Goal: Information Seeking & Learning: Learn about a topic

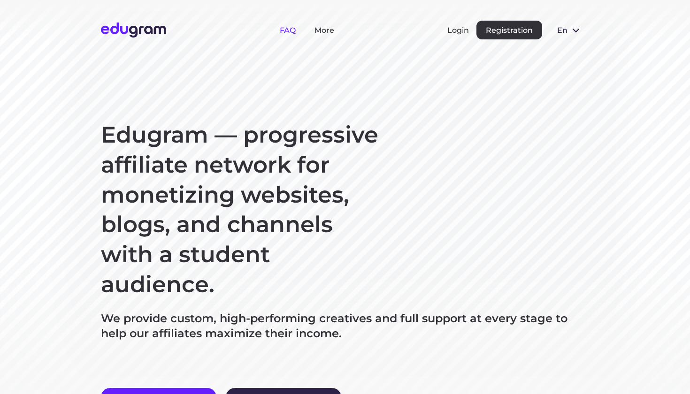
click at [287, 28] on link "FAQ" at bounding box center [288, 30] width 16 height 9
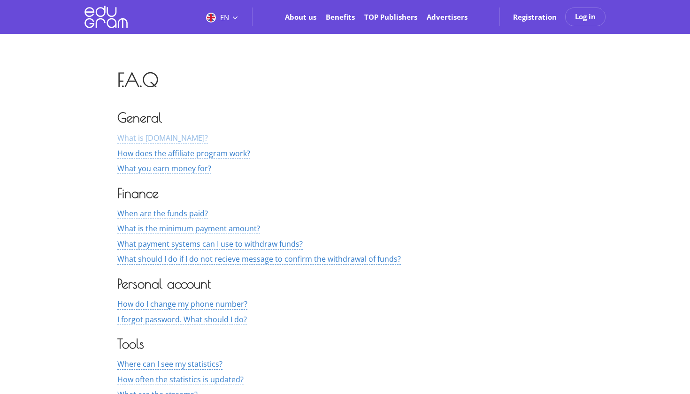
click at [165, 137] on span "What is [DOMAIN_NAME]?" at bounding box center [162, 138] width 91 height 11
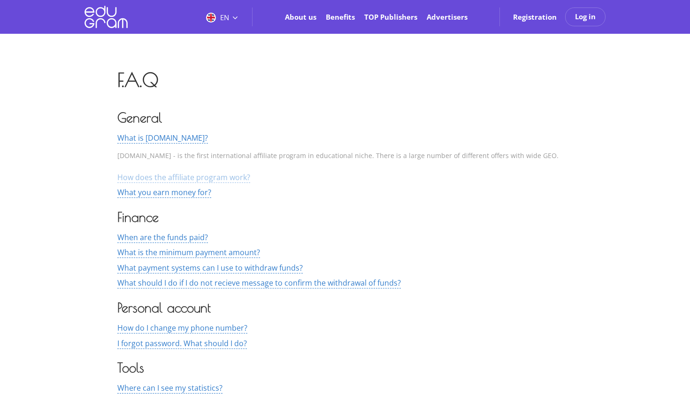
click at [131, 177] on span "How does the affiliate program work?" at bounding box center [183, 177] width 133 height 11
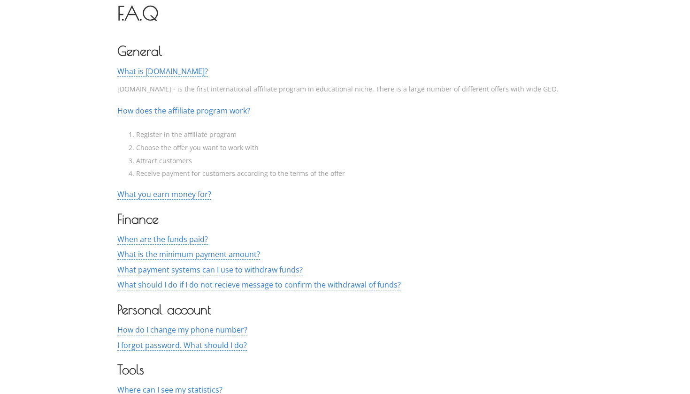
scroll to position [91, 0]
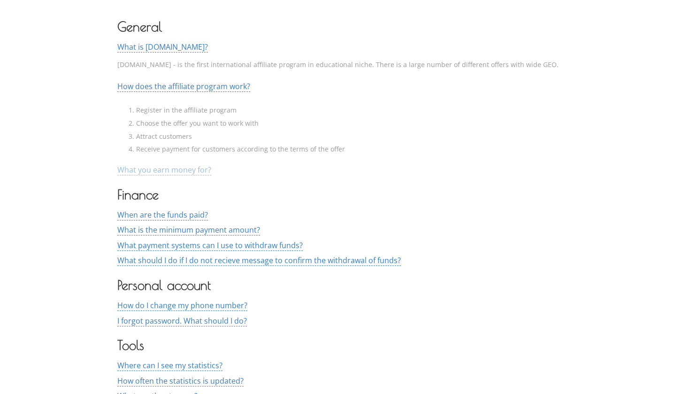
click at [165, 170] on span "What you earn money for?" at bounding box center [164, 170] width 94 height 11
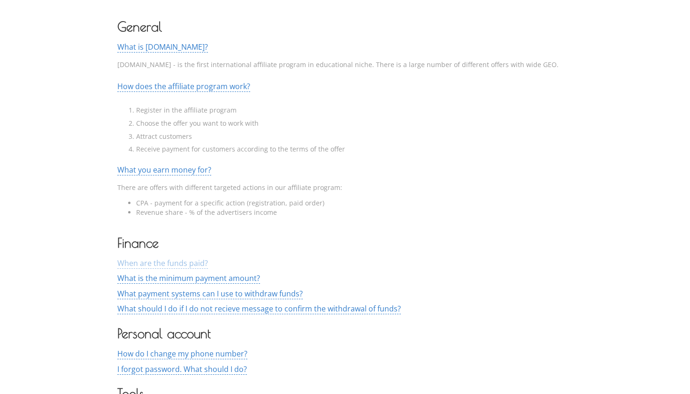
click at [185, 263] on span "When are the funds paid?" at bounding box center [162, 263] width 91 height 11
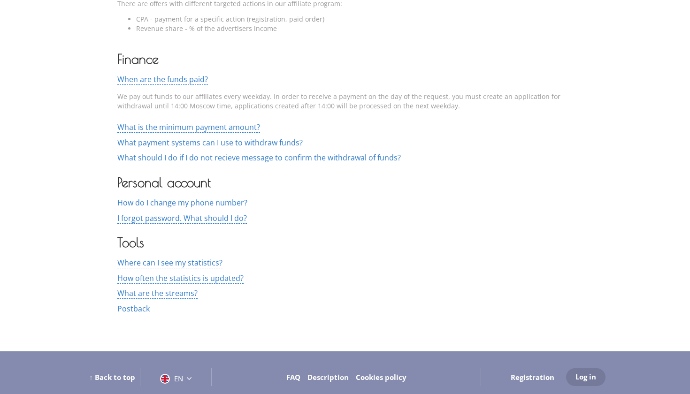
scroll to position [268, 0]
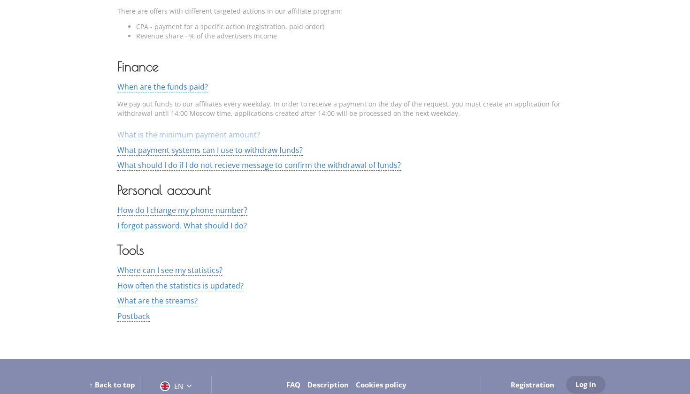
click at [192, 136] on span "What is the minimum payment amount?" at bounding box center [188, 135] width 143 height 11
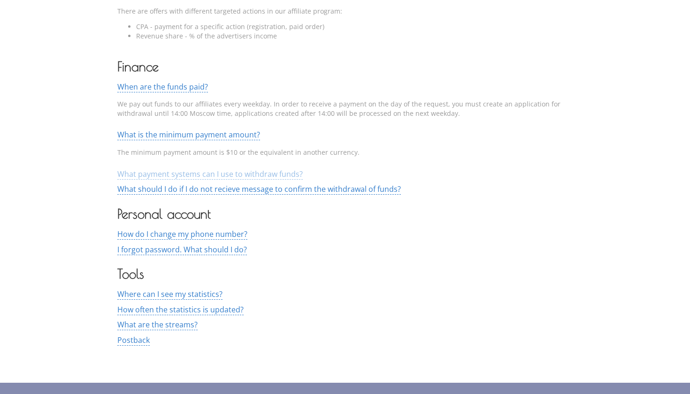
click at [189, 173] on span "What payment systems can I use to withdraw funds?" at bounding box center [209, 174] width 185 height 11
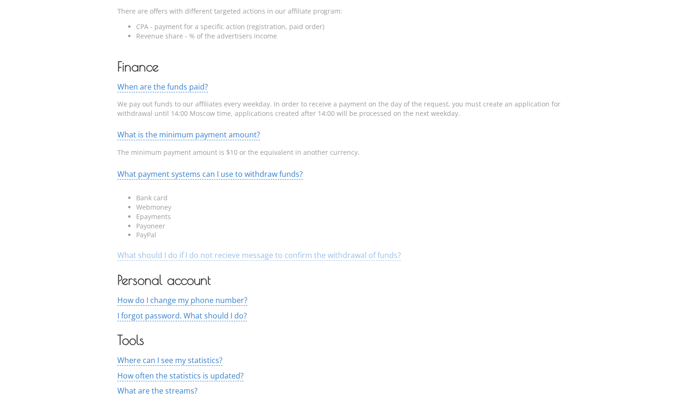
click at [156, 256] on span "What should I do if I do not recieve message to confirm the withdrawal of funds?" at bounding box center [259, 255] width 284 height 11
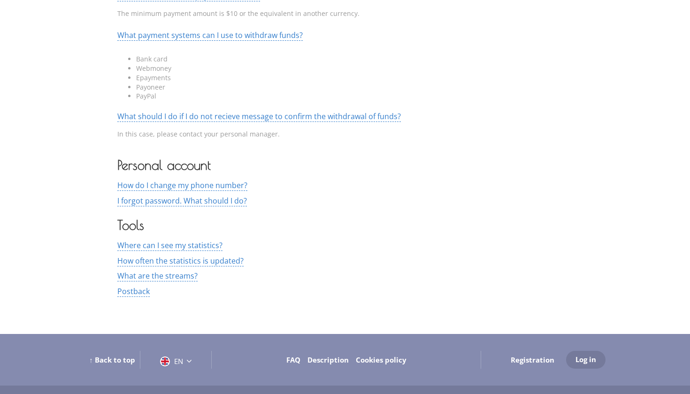
scroll to position [405, 0]
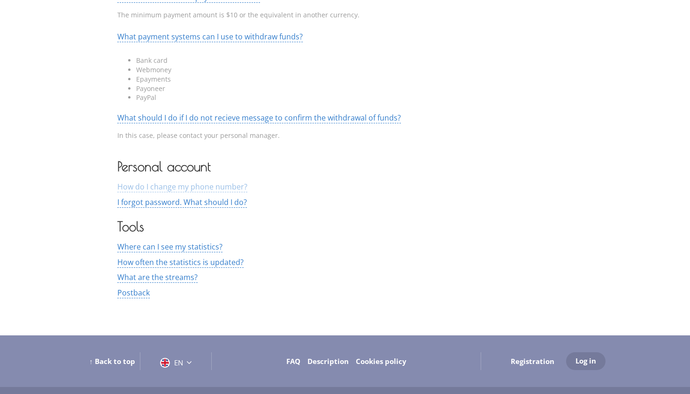
click at [181, 185] on span "How do I change my phone number?" at bounding box center [182, 187] width 130 height 11
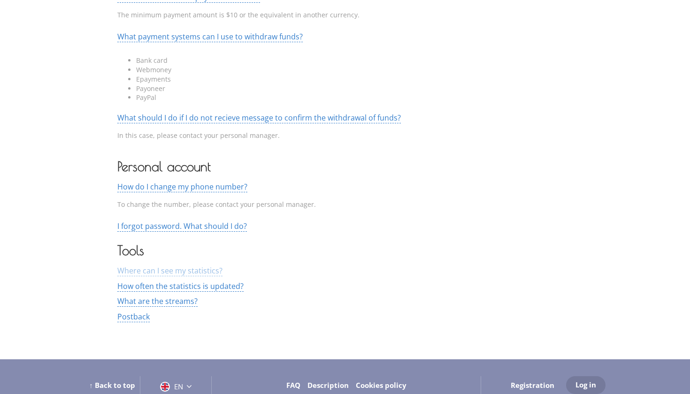
click at [141, 269] on span "Where can I see my statistics?" at bounding box center [169, 271] width 105 height 11
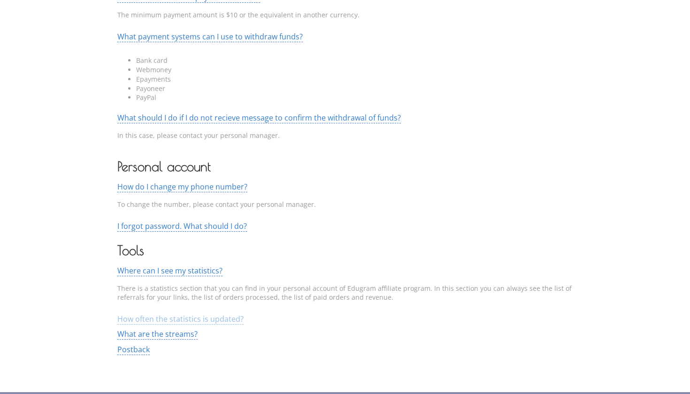
click at [135, 315] on span "How often the statistics is updated?" at bounding box center [180, 319] width 126 height 11
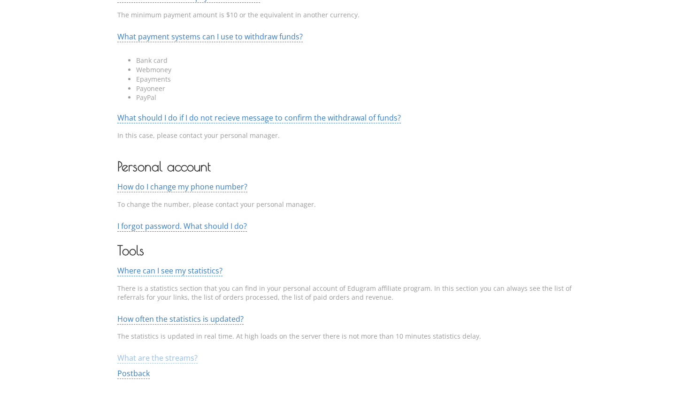
click at [130, 360] on span "What are the streams?" at bounding box center [157, 358] width 80 height 11
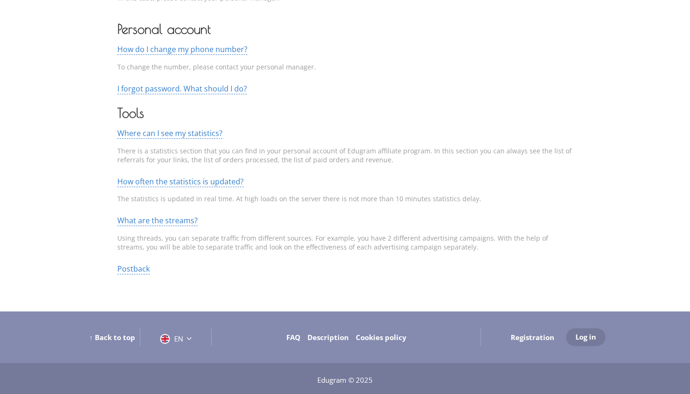
scroll to position [542, 0]
click at [142, 268] on span "Postback" at bounding box center [133, 269] width 32 height 11
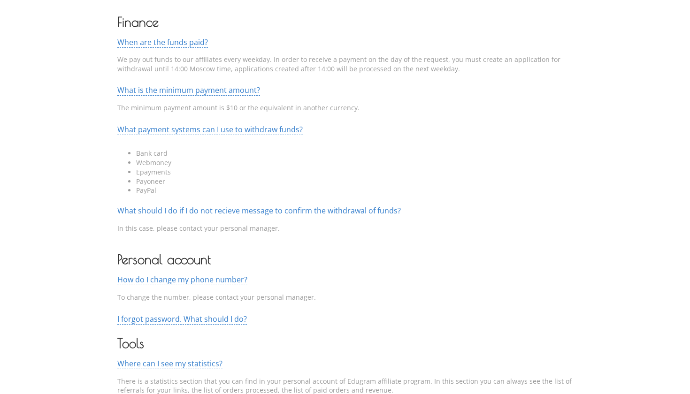
scroll to position [312, 0]
